Goal: Find specific fact

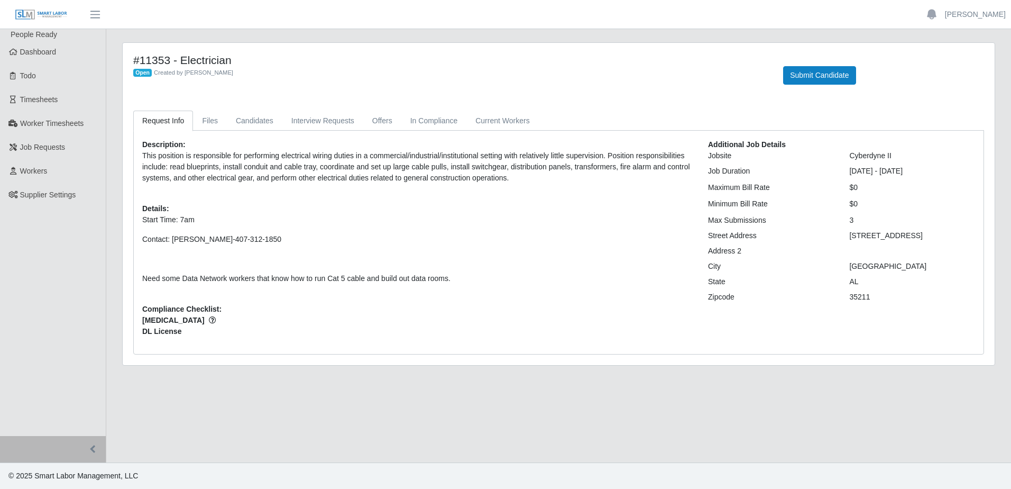
click at [381, 234] on p "Contact: [PERSON_NAME]-407-312-1850" at bounding box center [417, 239] width 550 height 11
drag, startPoint x: 144, startPoint y: 220, endPoint x: 273, endPoint y: 237, distance: 130.6
click at [273, 237] on p "Start Time: 7am Contact: John Chambers-407-312-1850 Need some Data Network work…" at bounding box center [417, 249] width 550 height 70
drag, startPoint x: 273, startPoint y: 237, endPoint x: 254, endPoint y: 231, distance: 20.1
copy p "Start Time: 7am Contact: John Chambers-407-312-1850"
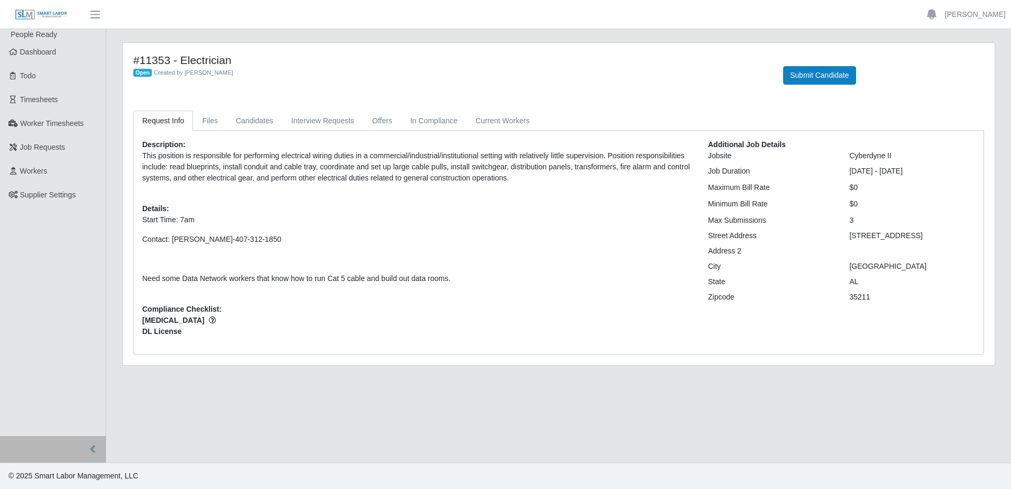
drag, startPoint x: 307, startPoint y: 254, endPoint x: 205, endPoint y: 288, distance: 107.5
click at [307, 254] on p at bounding box center [417, 258] width 550 height 11
drag, startPoint x: 848, startPoint y: 268, endPoint x: 921, endPoint y: 268, distance: 73.5
click at [921, 268] on div "[GEOGRAPHIC_DATA]" at bounding box center [912, 266] width 142 height 11
drag, startPoint x: 921, startPoint y: 268, endPoint x: 875, endPoint y: 265, distance: 46.1
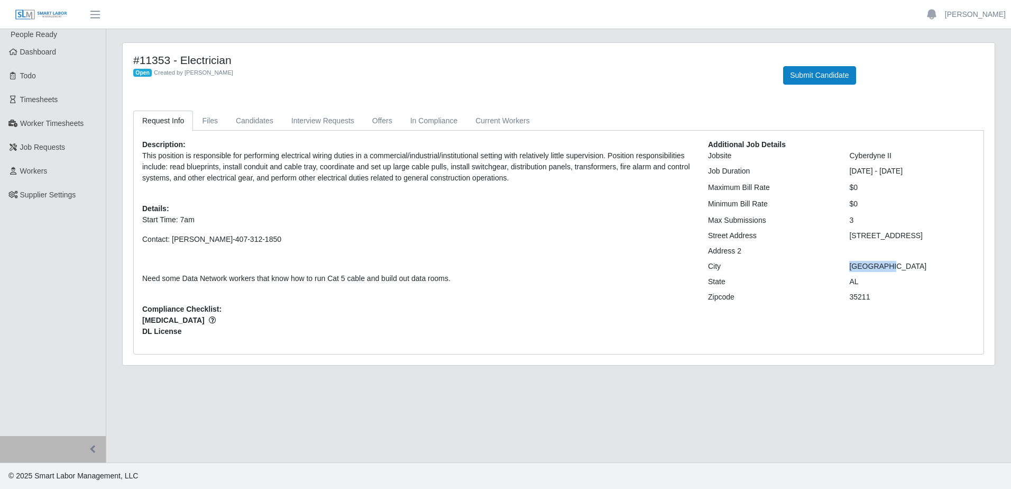
copy div "[GEOGRAPHIC_DATA]"
click at [53, 54] on span "Dashboard" at bounding box center [38, 52] width 36 height 8
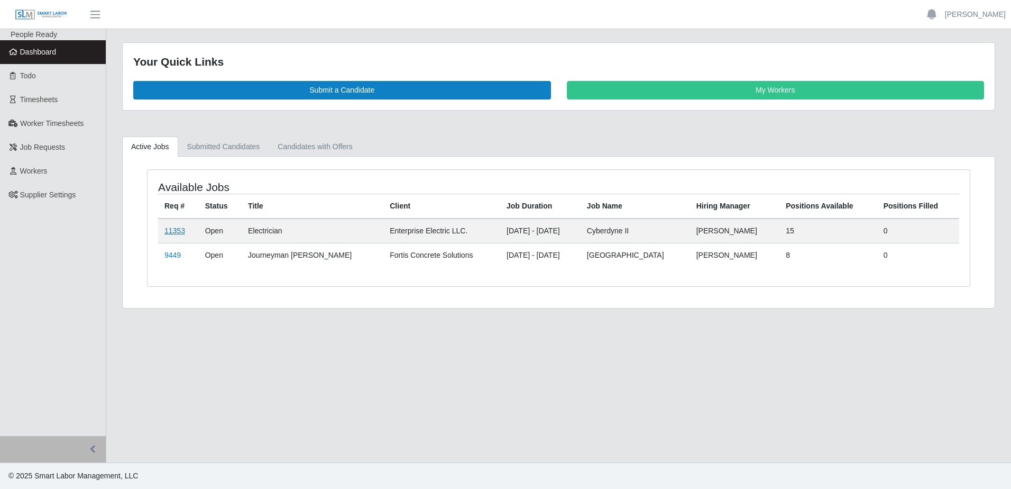
click at [178, 229] on link "11353" at bounding box center [174, 230] width 21 height 8
